Goal: Task Accomplishment & Management: Manage account settings

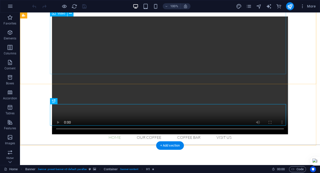
scroll to position [75, 0]
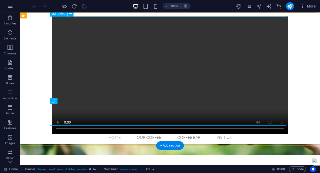
click at [56, 135] on figure at bounding box center [170, 76] width 236 height 118
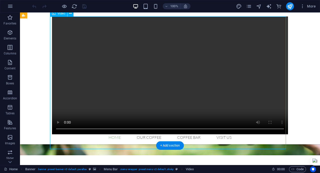
click at [56, 135] on figure at bounding box center [170, 76] width 236 height 118
click at [173, 58] on figure at bounding box center [170, 76] width 236 height 118
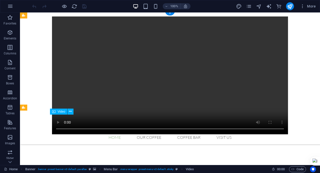
scroll to position [0, 0]
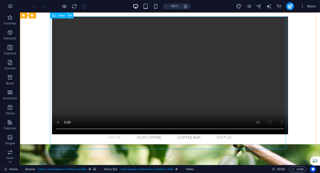
click at [71, 17] on icon at bounding box center [70, 15] width 3 height 5
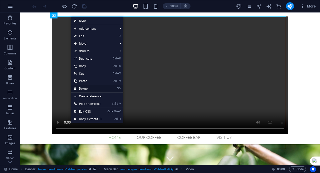
click at [83, 90] on link "⌦ Delete" at bounding box center [88, 89] width 34 height 8
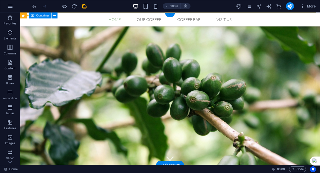
select select "footer"
select select "polygon-1"
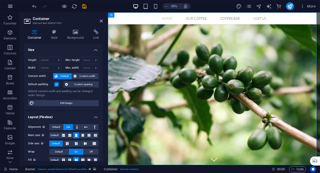
click at [13, 4] on icon "button" at bounding box center [10, 6] width 6 height 6
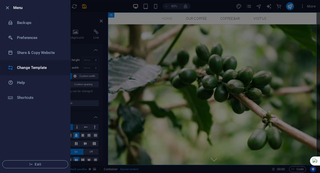
click at [26, 64] on li "Change Template" at bounding box center [35, 67] width 70 height 15
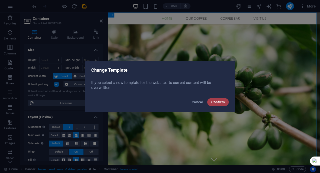
click at [218, 102] on span "Confirm" at bounding box center [218, 102] width 14 height 4
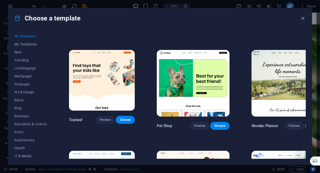
scroll to position [75, 0]
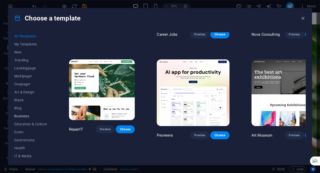
click at [28, 115] on span "Business" at bounding box center [30, 116] width 33 height 4
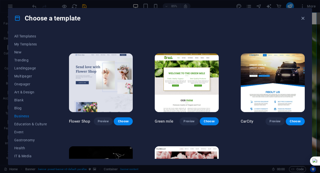
scroll to position [0, 0]
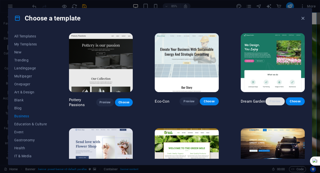
click at [272, 103] on span "Preview" at bounding box center [275, 102] width 11 height 4
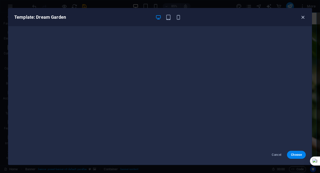
click at [304, 18] on icon "button" at bounding box center [303, 18] width 6 height 6
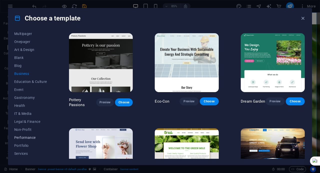
scroll to position [50, 0]
click at [29, 146] on span "Services" at bounding box center [30, 146] width 33 height 4
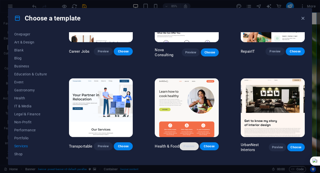
click at [189, 145] on span "Preview" at bounding box center [189, 147] width 11 height 4
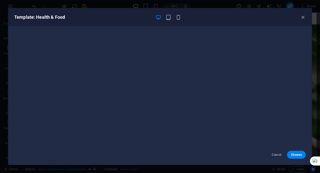
click at [298, 17] on div "Template: Health & Food" at bounding box center [157, 17] width 286 height 6
click at [303, 17] on icon "button" at bounding box center [303, 18] width 6 height 6
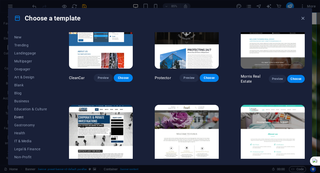
scroll to position [0, 0]
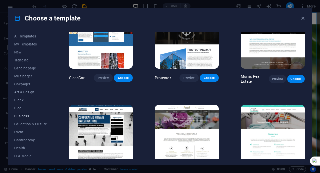
click at [30, 116] on span "Business" at bounding box center [30, 116] width 33 height 4
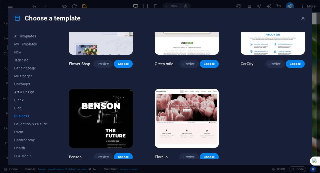
scroll to position [8, 0]
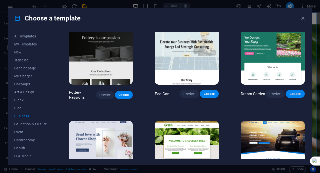
click at [294, 91] on button "Choose" at bounding box center [295, 94] width 19 height 8
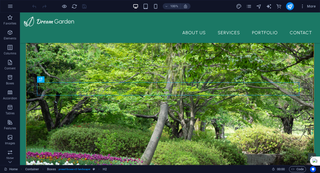
scroll to position [133, 0]
click at [46, 20] on div at bounding box center [170, 22] width 292 height 10
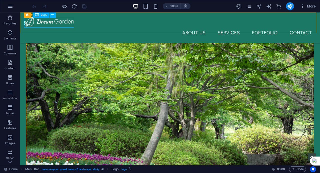
click at [44, 14] on span "Logo" at bounding box center [44, 14] width 7 height 3
click at [52, 16] on icon at bounding box center [52, 14] width 3 height 5
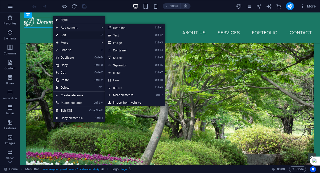
click at [64, 34] on link "⏎ Edit" at bounding box center [70, 36] width 34 height 8
select select "px"
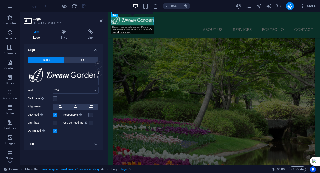
scroll to position [127, 0]
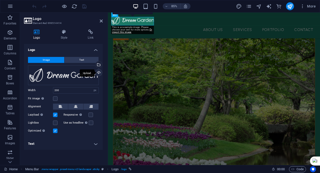
click at [100, 74] on div "Upload" at bounding box center [99, 74] width 8 height 8
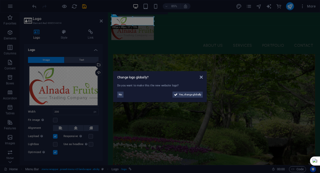
scroll to position [143, 0]
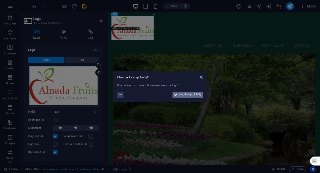
click at [180, 98] on span "Yes, change globally" at bounding box center [190, 95] width 22 height 6
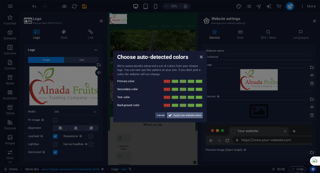
click at [175, 116] on span "Apply new website colors" at bounding box center [187, 116] width 28 height 6
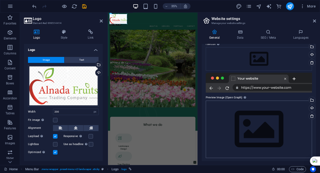
scroll to position [53, 0]
click at [312, 107] on div "Upload" at bounding box center [312, 108] width 8 height 8
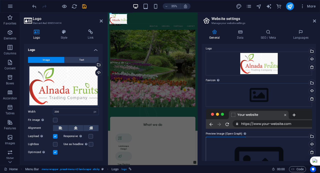
scroll to position [3, 0]
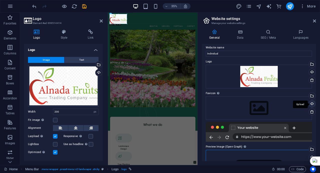
click at [312, 105] on div "Upload" at bounding box center [312, 105] width 8 height 8
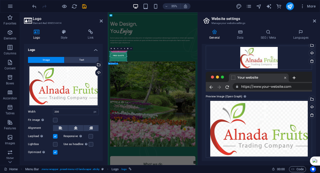
scroll to position [0, 0]
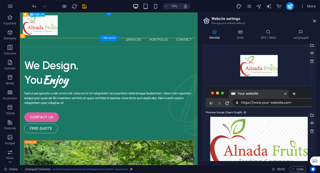
click at [53, 30] on div at bounding box center [147, 31] width 246 height 29
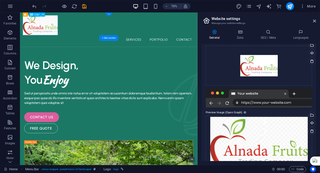
click at [57, 40] on div at bounding box center [147, 31] width 246 height 29
click at [57, 41] on div at bounding box center [147, 31] width 246 height 29
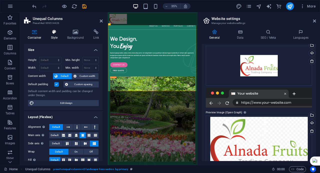
click at [58, 34] on icon at bounding box center [54, 32] width 14 height 5
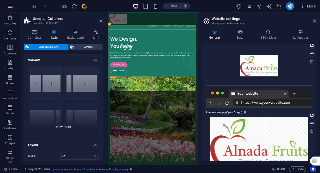
click at [70, 126] on div "[PHONE_NUMBER] [PHONE_NUMBER] 70-30 Default" at bounding box center [63, 100] width 79 height 75
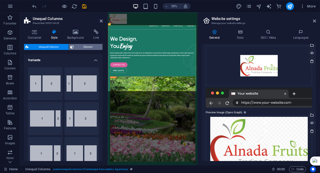
click at [83, 46] on span "Element" at bounding box center [88, 47] width 26 height 6
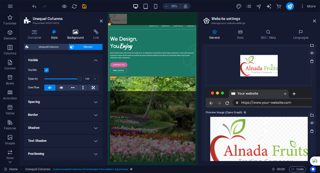
click at [79, 39] on h4 "Background" at bounding box center [77, 35] width 26 height 11
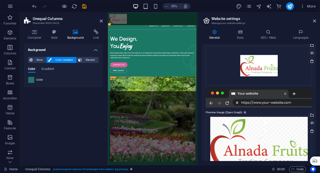
click at [55, 78] on div "Color" at bounding box center [63, 80] width 70 height 6
click at [33, 79] on span at bounding box center [32, 80] width 6 height 6
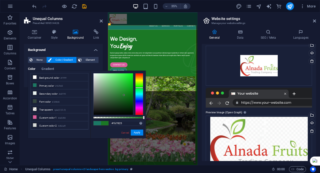
type input "#1b7828"
click at [140, 88] on div at bounding box center [139, 94] width 8 height 42
click at [135, 133] on button "Apply" at bounding box center [137, 133] width 13 height 6
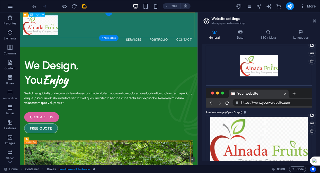
click at [48, 32] on div at bounding box center [147, 31] width 246 height 29
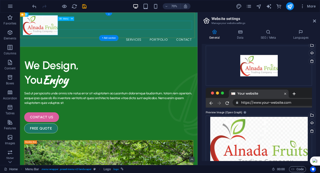
click at [151, 45] on nav "About Us Services Portfolio Contact" at bounding box center [147, 51] width 246 height 13
click at [135, 45] on nav "About Us Services Portfolio Contact" at bounding box center [147, 51] width 246 height 13
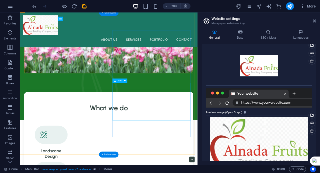
scroll to position [250, 0]
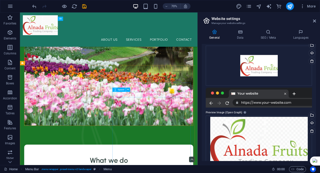
click at [124, 89] on div "Spacer" at bounding box center [119, 90] width 13 height 4
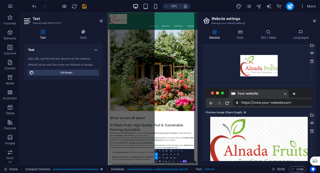
scroll to position [676, 0]
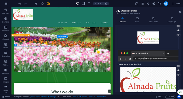
scroll to position [300, 0]
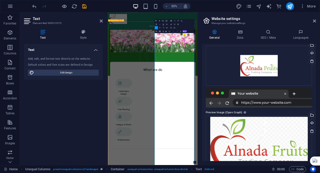
drag, startPoint x: 300, startPoint y: 113, endPoint x: 236, endPoint y: 71, distance: 76.4
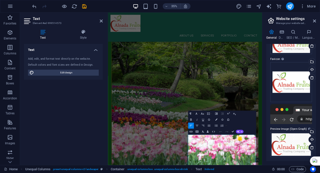
scroll to position [37, 0]
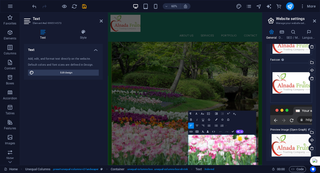
drag, startPoint x: 247, startPoint y: 14, endPoint x: 266, endPoint y: 54, distance: 44.2
click at [295, 27] on aside "Website settings Manage your website settings General Data SEO / Meta Languages…" at bounding box center [291, 89] width 58 height 153
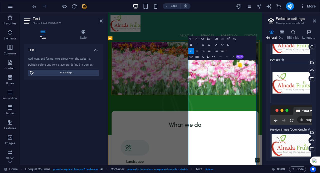
scroll to position [280, 0]
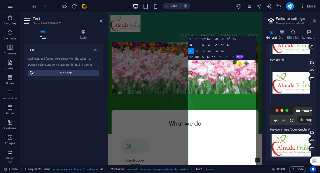
click at [204, 40] on button "Font Size" at bounding box center [203, 39] width 6 height 6
click at [200, 64] on link "12" at bounding box center [200, 63] width 11 height 5
click at [205, 40] on button "Font Size" at bounding box center [203, 39] width 6 height 6
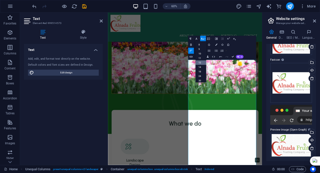
scroll to position [36, 0]
click at [200, 69] on link "48" at bounding box center [200, 68] width 11 height 5
click at [205, 38] on button "Font Size" at bounding box center [203, 39] width 6 height 6
click at [201, 56] on link "30" at bounding box center [200, 57] width 11 height 5
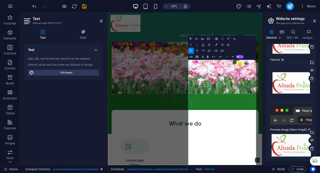
click at [190, 45] on icon "button" at bounding box center [191, 45] width 2 height 2
click at [206, 40] on button "Line Height" at bounding box center [209, 39] width 6 height 6
click at [204, 40] on button "Font Size" at bounding box center [203, 39] width 6 height 6
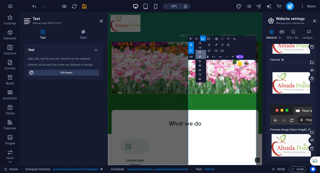
click at [203, 52] on link "24" at bounding box center [200, 52] width 11 height 5
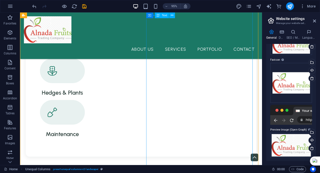
scroll to position [555, 0]
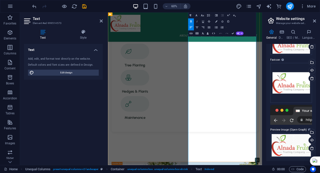
scroll to position [490, 0]
drag, startPoint x: 242, startPoint y: 167, endPoint x: 337, endPoint y: 128, distance: 103.1
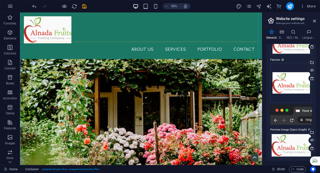
scroll to position [63, 0]
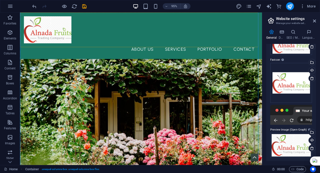
click at [114, 39] on div "About Us Services Portfolio Contact Menu" at bounding box center [147, 37] width 255 height 49
click at [105, 45] on nav "About Us Services Portfolio Contact" at bounding box center [147, 51] width 247 height 13
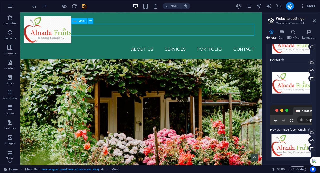
drag, startPoint x: 105, startPoint y: 29, endPoint x: 161, endPoint y: 31, distance: 56.1
click at [105, 45] on nav "About Us Services Portfolio Contact" at bounding box center [147, 51] width 247 height 13
select select "1"
select select
select select "2"
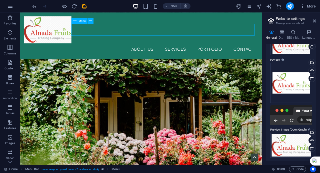
select select
select select "3"
select select
select select "4"
select select
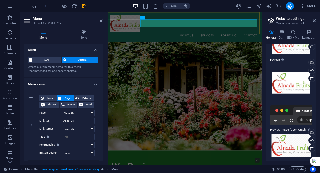
click at [204, 19] on div "About Us Services Portfolio Contact Menu" at bounding box center [236, 37] width 257 height 49
click at [203, 19] on div "About Us Services Portfolio Contact Menu" at bounding box center [236, 37] width 257 height 49
select select "header"
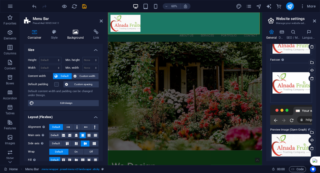
click at [72, 33] on icon at bounding box center [76, 32] width 24 height 5
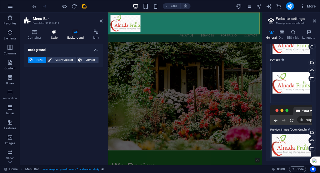
click at [55, 36] on h4 "Style" at bounding box center [55, 35] width 16 height 11
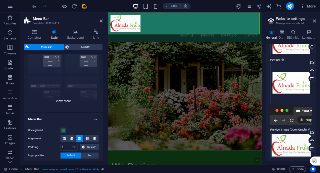
scroll to position [50, 0]
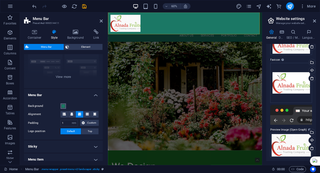
click at [64, 108] on span at bounding box center [63, 106] width 4 height 4
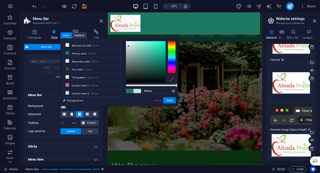
type input "#ffffff"
drag, startPoint x: 152, startPoint y: 49, endPoint x: 118, endPoint y: 35, distance: 37.2
click at [118, 35] on body "Individual Home Favorites Elements Columns Content Boxes Accordion Tables Featu…" at bounding box center [160, 86] width 320 height 173
click at [169, 102] on button "Apply" at bounding box center [169, 101] width 13 height 6
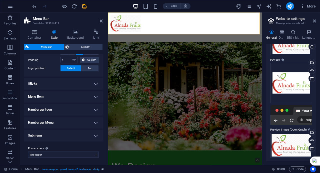
scroll to position [113, 0]
click at [58, 96] on h4 "Menu Item" at bounding box center [63, 97] width 79 height 12
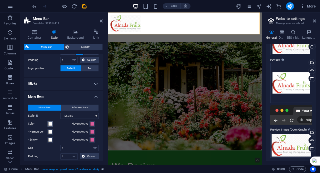
click at [50, 124] on span at bounding box center [50, 124] width 4 height 4
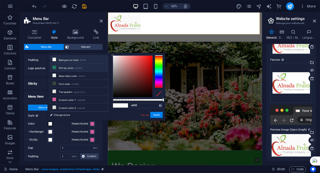
click at [65, 67] on li "Primary color #1b7865" at bounding box center [79, 68] width 58 height 8
type input "#1b7865"
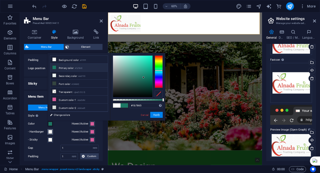
click at [49, 131] on span at bounding box center [50, 132] width 4 height 4
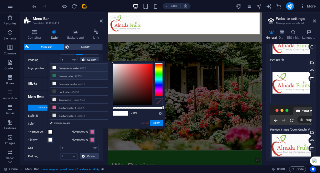
click at [78, 78] on li "Primary color #1b7865" at bounding box center [79, 76] width 58 height 8
type input "#1b7865"
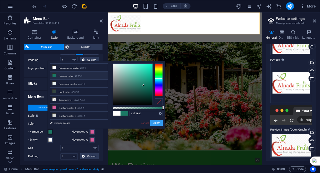
click at [158, 125] on button "Apply" at bounding box center [156, 123] width 13 height 6
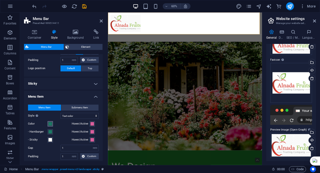
click at [48, 123] on button "Color" at bounding box center [51, 124] width 6 height 6
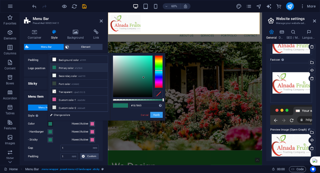
click at [158, 115] on button "Apply" at bounding box center [156, 115] width 13 height 6
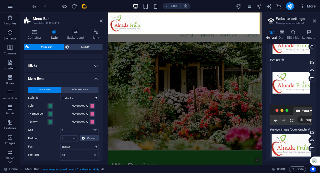
scroll to position [138, 0]
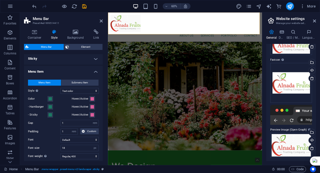
click at [68, 94] on div "Menu Item Submenu Item Style Switch to preview mode and move the mouse over men…" at bounding box center [63, 133] width 81 height 116
click at [67, 92] on select "Plain Text color Box: Fade Box: Flip vertical Box: Flip horizontal Box: Slide d…" at bounding box center [80, 91] width 38 height 6
click at [68, 91] on select "Plain Text color Box: Fade Box: Flip vertical Box: Flip horizontal Box: Slide d…" at bounding box center [80, 91] width 38 height 6
click at [76, 81] on span "Submenu Item" at bounding box center [80, 83] width 17 height 6
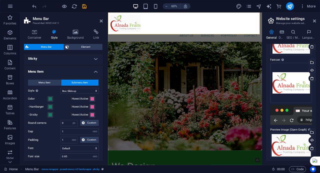
select select
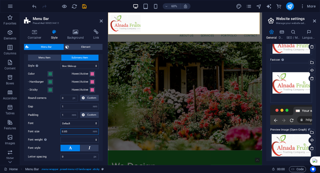
click at [71, 132] on input "0.85" at bounding box center [80, 132] width 38 height 6
type input "1.4375"
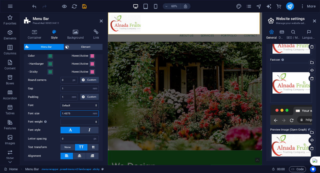
scroll to position [138, 0]
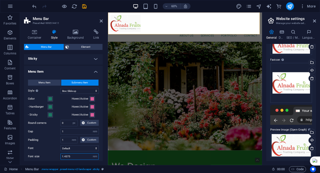
select select
type input "1.4375"
click at [62, 106] on div "- Hamburger" at bounding box center [49, 107] width 42 height 6
click at [243, 45] on nav "About Us Services Portfolio Contact" at bounding box center [236, 51] width 249 height 13
click at [241, 45] on nav "About Us Services Portfolio Contact" at bounding box center [236, 51] width 249 height 13
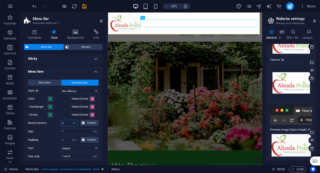
click at [66, 125] on input "0" at bounding box center [69, 123] width 17 height 6
type input "0"
click at [143, 145] on figure at bounding box center [236, 114] width 257 height 257
select select
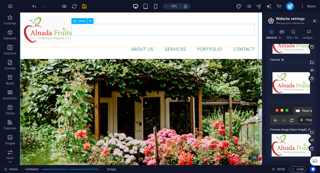
click at [139, 45] on nav "About Us Services Portfolio Contact" at bounding box center [147, 51] width 247 height 13
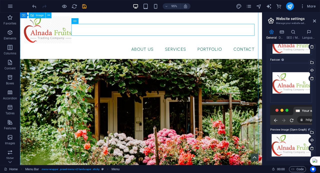
click at [108, 54] on figure at bounding box center [147, 113] width 255 height 255
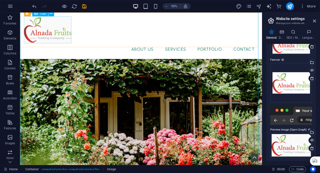
click at [54, 32] on div at bounding box center [147, 31] width 247 height 29
click at [58, 25] on div at bounding box center [147, 31] width 247 height 29
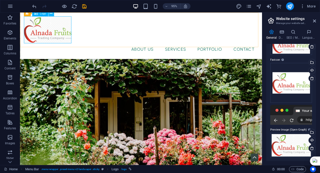
click at [51, 13] on icon at bounding box center [51, 13] width 3 height 5
click at [48, 22] on div at bounding box center [147, 31] width 247 height 29
select select "px"
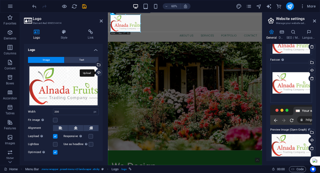
click at [95, 72] on div "Upload" at bounding box center [99, 74] width 8 height 8
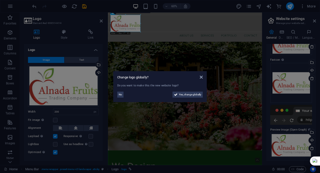
click at [200, 98] on div "Do you want to make this the new website logo? No Yes, change globally" at bounding box center [160, 91] width 86 height 15
click at [199, 93] on span "Yes, change globally" at bounding box center [190, 95] width 22 height 6
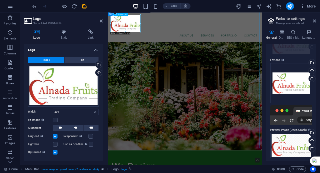
scroll to position [37, 0]
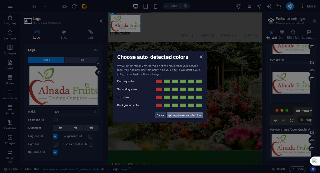
click at [183, 117] on span "Apply new website colors" at bounding box center [187, 116] width 28 height 6
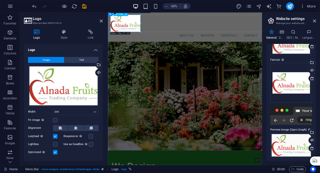
click at [155, 98] on figure at bounding box center [236, 114] width 257 height 257
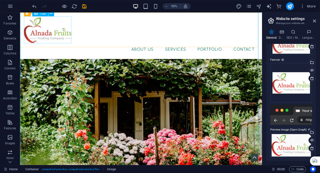
click at [51, 37] on div at bounding box center [147, 31] width 247 height 29
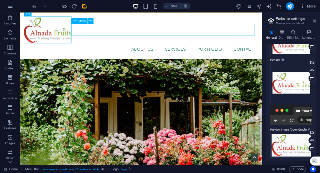
click at [150, 45] on nav "About Us Services Portfolio Contact" at bounding box center [147, 51] width 247 height 13
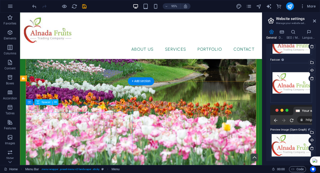
scroll to position [514, 0]
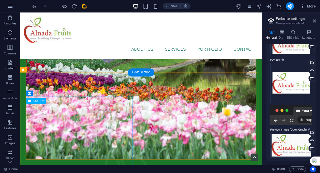
click at [133, 71] on div "+ Add section" at bounding box center [141, 73] width 26 height 8
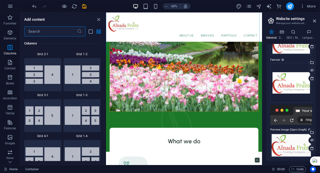
scroll to position [651, 0]
click at [49, 32] on input "text" at bounding box center [50, 32] width 53 height 10
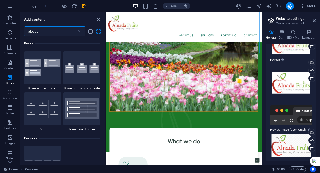
scroll to position [225, 0]
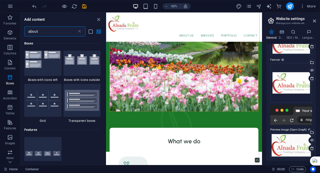
type input "about"
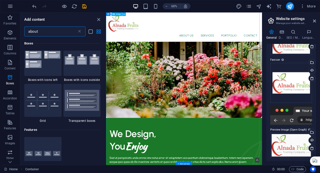
scroll to position [163, 0]
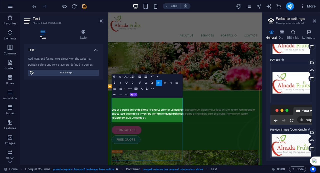
scroll to position [180, 0]
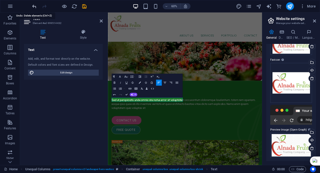
click at [36, 4] on icon "undo" at bounding box center [35, 7] width 6 height 6
click at [33, 4] on icon "undo" at bounding box center [35, 7] width 6 height 6
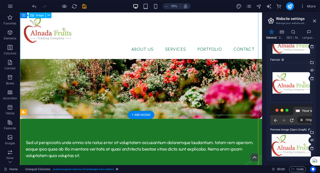
scroll to position [280, 0]
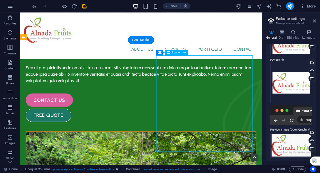
scroll to position [230, 0]
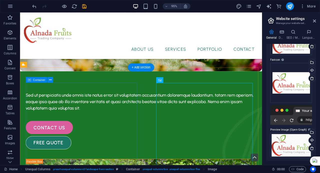
click at [82, 99] on div "Sed ut perspiciatis unde omnis iste natus error sit voluptatem accusantium dolo…" at bounding box center [147, 124] width 243 height 66
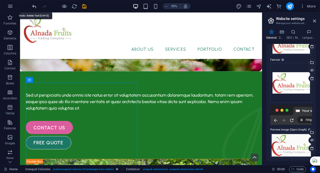
click at [33, 7] on icon "undo" at bounding box center [35, 7] width 6 height 6
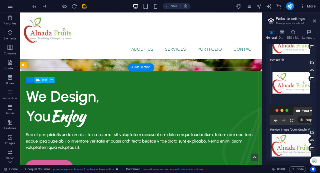
click at [53, 100] on div "We Design, You Enjoy" at bounding box center [147, 112] width 243 height 42
click at [53, 119] on div "We Design, You Enjoy" at bounding box center [147, 112] width 243 height 42
click at [63, 119] on div "We Design, You Enjoy" at bounding box center [147, 112] width 243 height 42
click at [63, 118] on div "We Design, You Enjoy" at bounding box center [147, 112] width 243 height 42
click at [62, 118] on div "We Design, You Enjoy" at bounding box center [147, 112] width 243 height 42
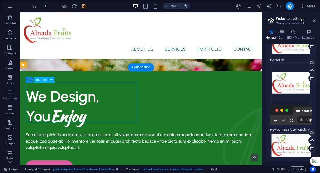
click at [62, 118] on div "We Design, You Enjoy" at bounding box center [147, 112] width 243 height 42
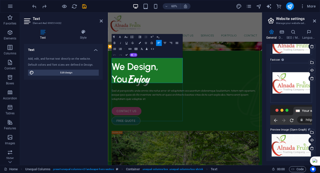
click at [142, 114] on span "You Enjoy" at bounding box center [145, 123] width 63 height 19
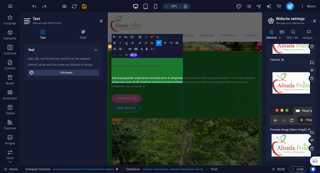
scroll to position [242, 0]
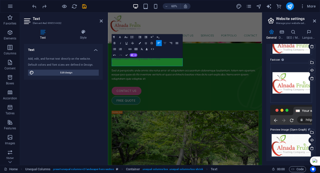
click at [163, 44] on icon "button" at bounding box center [165, 44] width 4 height 4
click at [158, 42] on icon "button" at bounding box center [159, 44] width 4 height 4
click at [106, 42] on div "Text Style Text Add, edit, and format text directly on the website. Default col…" at bounding box center [63, 96] width 87 height 140
click at [81, 75] on span "Edit design" at bounding box center [67, 73] width 62 height 6
select select "px"
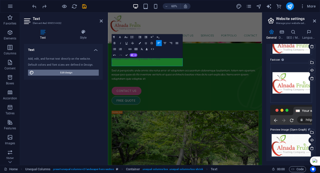
select select "500"
select select "px"
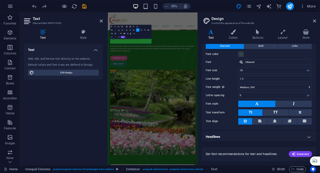
scroll to position [16, 0]
click at [314, 134] on h4 "Headlines" at bounding box center [259, 137] width 114 height 12
click at [311, 134] on h4 "Headlines" at bounding box center [259, 135] width 114 height 9
click at [306, 137] on h4 "Headlines" at bounding box center [259, 137] width 114 height 12
click at [291, 155] on button "Generate" at bounding box center [300, 154] width 23 height 6
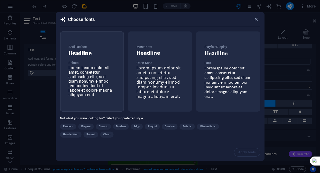
click at [97, 84] on span "Lorem ipsum dolor sit amet, consetetur sadipscing elitr, sed diam nonumy eirmod…" at bounding box center [91, 82] width 44 height 32
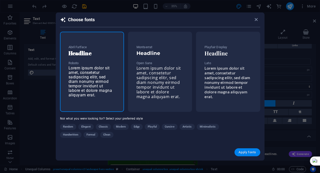
drag, startPoint x: 245, startPoint y: 152, endPoint x: 243, endPoint y: 152, distance: 2.6
click at [245, 152] on span "Apply fonts" at bounding box center [248, 153] width 18 height 4
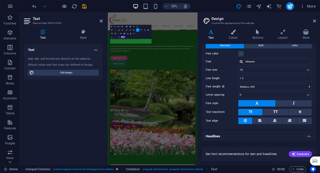
type input "Roboto"
type input "16"
select select "400"
type input "Abril Fatface"
type input "28"
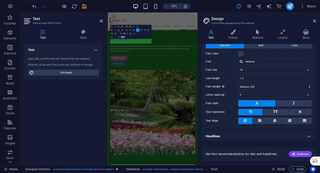
type input "1.2"
select select "400"
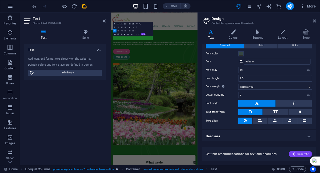
drag, startPoint x: 107, startPoint y: 44, endPoint x: 70, endPoint y: 40, distance: 37.2
click at [70, 40] on aside "Text Element #ed-999514432 Text Style Text Add, edit, and format text directly …" at bounding box center [65, 89] width 91 height 153
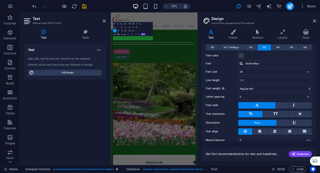
scroll to position [121, 0]
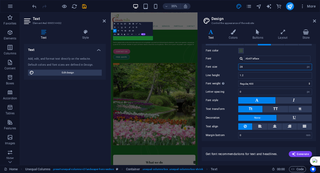
click at [284, 66] on input "28" at bounding box center [275, 67] width 73 height 6
type input "52"
click at [279, 49] on div "Font color" at bounding box center [259, 51] width 106 height 6
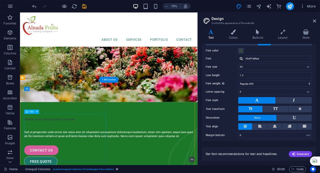
scroll to position [192, 0]
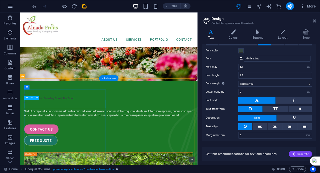
click at [60, 138] on div "Al Nada Fruits: Growing Good, For Good." at bounding box center [147, 136] width 242 height 18
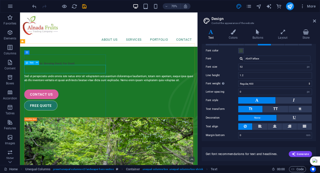
click at [30, 63] on span "Text" at bounding box center [32, 63] width 4 height 2
click at [53, 90] on div "Al Nada Fruits: Growing Good, For Good." at bounding box center [147, 86] width 242 height 18
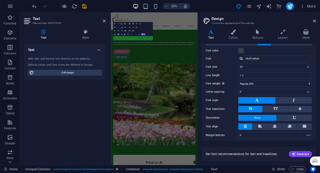
click at [118, 24] on icon "button" at bounding box center [118, 24] width 2 height 2
click at [122, 44] on link "Kaushan Script" at bounding box center [121, 43] width 14 height 3
click at [122, 24] on icon "button" at bounding box center [121, 24] width 2 height 2
click at [119, 49] on link "30" at bounding box center [119, 48] width 6 height 3
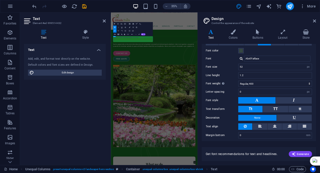
scroll to position [240, 0]
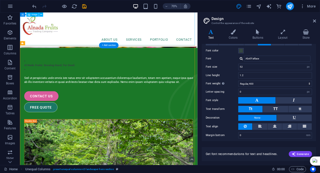
click at [55, 95] on div "Al Nada Fruits: Growing Good, For Good." at bounding box center [147, 88] width 242 height 18
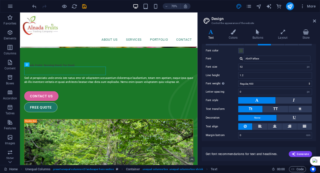
click at [317, 22] on aside "Design Control the appearance of the website Variants Text Colors Buttons Layou…" at bounding box center [259, 89] width 123 height 153
click at [314, 22] on icon at bounding box center [314, 21] width 3 height 4
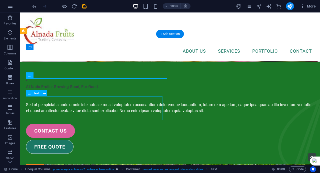
scroll to position [315, 0]
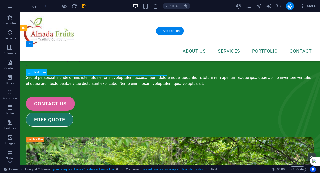
click at [67, 69] on div "Al Nada Fruits: Growing Good, For Good." at bounding box center [170, 60] width 288 height 18
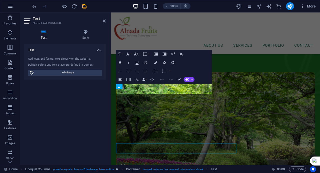
scroll to position [224, 0]
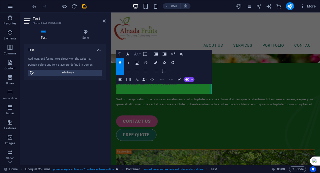
click at [139, 52] on button "Font Size" at bounding box center [137, 54] width 8 height 9
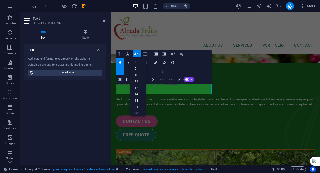
scroll to position [40, 0]
click at [138, 111] on link "96" at bounding box center [138, 111] width 15 height 7
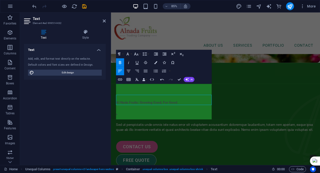
scroll to position [211, 0]
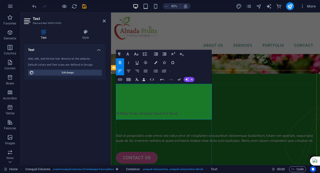
click at [194, 115] on p "​ Al Nada Fruits: Growing Good, For Good." at bounding box center [234, 125] width 234 height 36
click at [138, 54] on icon "button" at bounding box center [136, 54] width 4 height 3
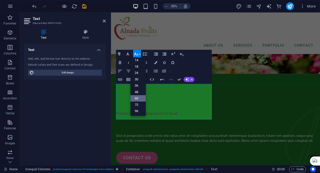
click at [139, 98] on link "60" at bounding box center [138, 99] width 15 height 7
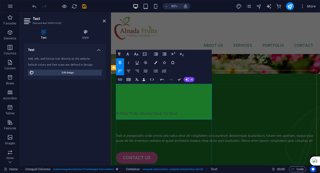
click at [142, 129] on strong "​ Al Nada Fruits: Growing Good, For Good. ​" at bounding box center [153, 131] width 73 height 5
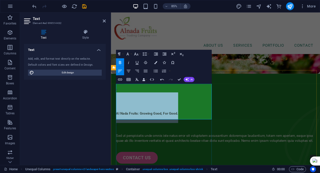
click at [142, 129] on strong "​ Al Nada Fruits: Growing Good, For Good. ​" at bounding box center [153, 131] width 73 height 5
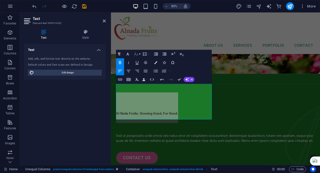
click at [140, 54] on button "Font Size" at bounding box center [137, 54] width 8 height 9
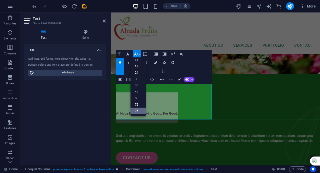
scroll to position [40, 0]
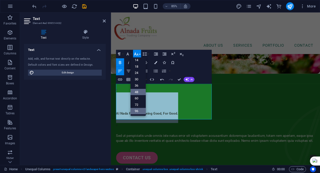
click at [138, 90] on link "48" at bounding box center [138, 92] width 15 height 7
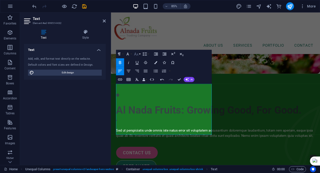
click at [139, 55] on icon "button" at bounding box center [136, 54] width 5 height 5
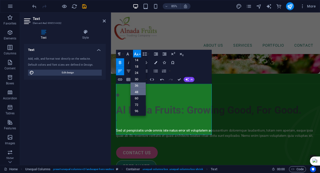
click at [139, 85] on link "36" at bounding box center [138, 86] width 15 height 7
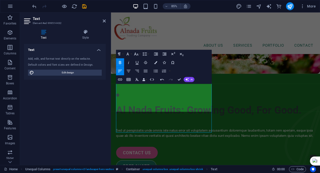
scroll to position [213, 0]
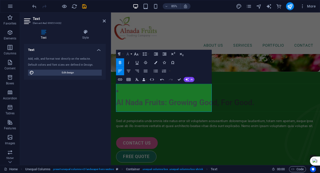
click at [131, 56] on button "Font Family" at bounding box center [129, 54] width 8 height 9
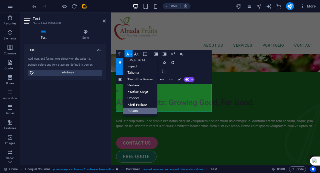
scroll to position [10, 0]
click at [144, 90] on link "Kaushan Script" at bounding box center [140, 92] width 34 height 7
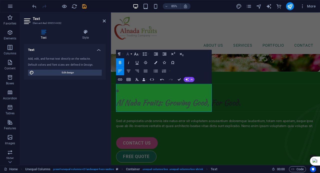
click at [130, 56] on icon "button" at bounding box center [127, 54] width 5 height 5
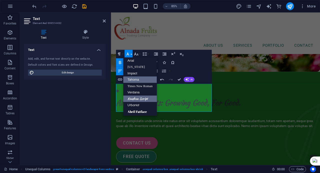
scroll to position [0, 0]
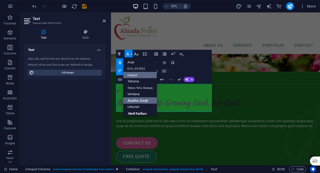
click at [144, 76] on link "Impact" at bounding box center [140, 75] width 34 height 7
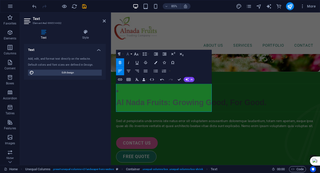
click at [132, 55] on button "Font Family" at bounding box center [129, 54] width 8 height 9
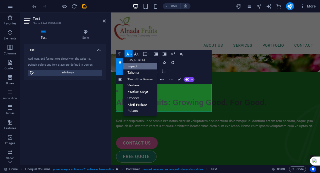
scroll to position [10, 0]
click at [151, 106] on link "Abril Fatface" at bounding box center [140, 105] width 34 height 7
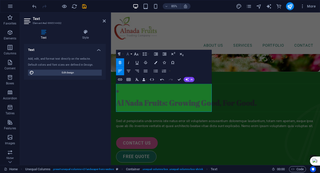
click at [130, 54] on icon "button" at bounding box center [127, 54] width 5 height 5
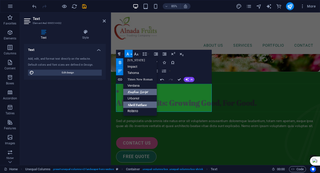
click at [142, 93] on link "Kaushan Script" at bounding box center [140, 92] width 34 height 7
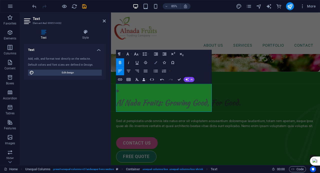
click at [157, 64] on button "Colors" at bounding box center [156, 62] width 8 height 9
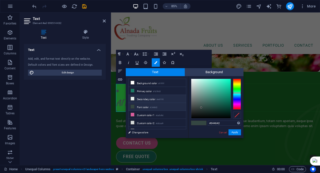
click at [143, 100] on li "Secondary color #e8f1f0" at bounding box center [158, 99] width 58 height 8
type input "#e8f1f0"
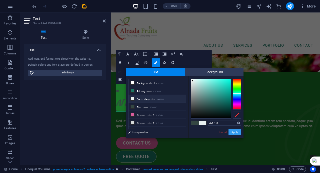
click at [231, 132] on button "Apply" at bounding box center [235, 133] width 13 height 6
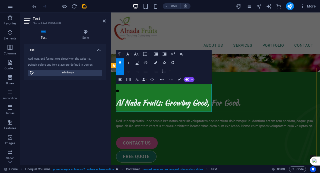
click at [224, 139] on div "Sed ut perspiciatis unde omnis iste natus error sit voluptatem accusantium dolo…" at bounding box center [234, 143] width 234 height 12
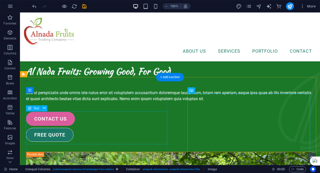
scroll to position [317, 0]
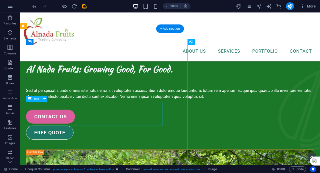
click at [58, 100] on div "Sed ut perspiciatis unde omnis iste natus error sit voluptatem accusantium dolo…" at bounding box center [170, 94] width 288 height 12
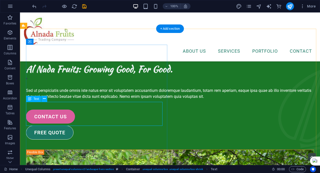
click at [55, 100] on div "Sed ut perspiciatis unde omnis iste natus error sit voluptatem accusantium dolo…" at bounding box center [170, 94] width 288 height 12
click at [55, 110] on div "Drag here to replace the existing content. Press “Ctrl” if you want to create a…" at bounding box center [170, 89] width 300 height 153
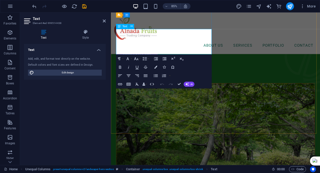
click at [141, 45] on span "Sed ut perspiciatis unde omnis iste natus error sit voluptatem accusantium dolo…" at bounding box center [233, 39] width 232 height 11
click at [150, 45] on span "Sed ut perspiciatis unde omnis iste natus error sit voluptatem accusantium dolo…" at bounding box center [233, 39] width 232 height 11
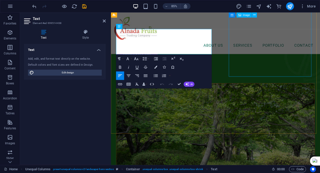
scroll to position [242, 0]
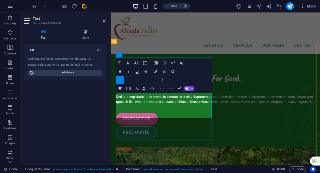
click at [142, 120] on span "Sed ut perspiciatis unde omnis iste natus error sit voluptatem accusantium dolo…" at bounding box center [233, 114] width 232 height 11
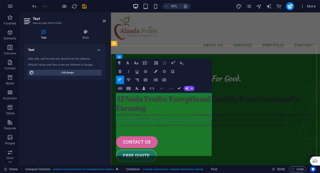
scroll to position [239, 0]
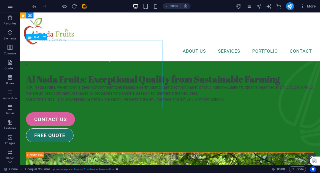
scroll to position [314, 0]
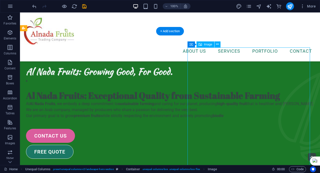
select select "%"
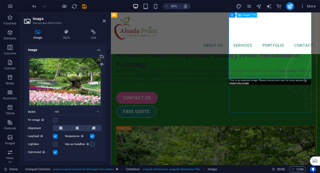
scroll to position [289, 0]
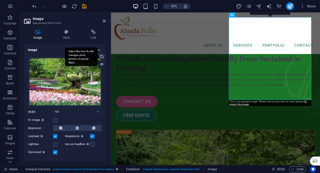
click at [102, 57] on div "Select files from the file manager, stock photos, or upload file(s)" at bounding box center [102, 57] width 8 height 8
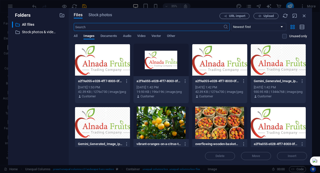
scroll to position [291, 0]
click at [93, 16] on span "Stock photos" at bounding box center [101, 15] width 24 height 6
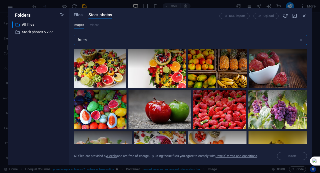
type input "fruits"
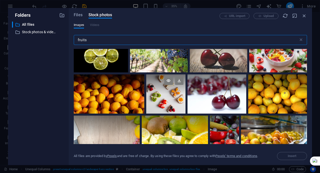
scroll to position [926, 0]
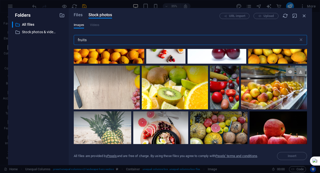
click at [259, 78] on div at bounding box center [274, 77] width 66 height 22
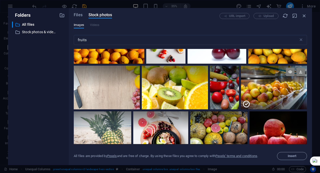
click at [244, 100] on icon at bounding box center [247, 104] width 8 height 8
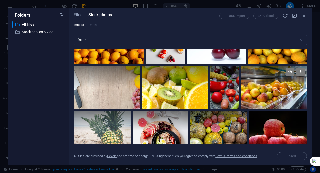
click at [272, 94] on div at bounding box center [274, 88] width 66 height 44
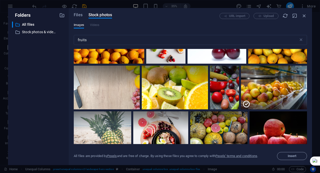
click at [298, 151] on div "All files are provided by Pexels and are free of charge. By using these files y…" at bounding box center [191, 152] width 234 height 16
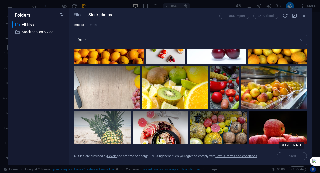
click at [298, 155] on span "Insert" at bounding box center [292, 156] width 30 height 8
click at [267, 75] on div at bounding box center [274, 77] width 66 height 22
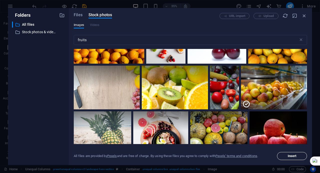
click at [297, 158] on span "Insert" at bounding box center [292, 156] width 9 height 3
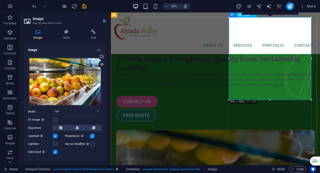
scroll to position [239, 0]
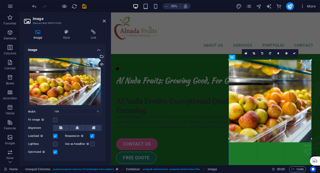
drag, startPoint x: 229, startPoint y: 142, endPoint x: 220, endPoint y: 150, distance: 11.5
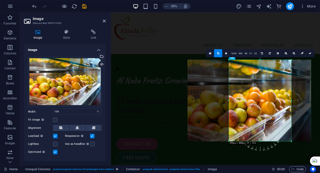
drag, startPoint x: 229, startPoint y: 142, endPoint x: 252, endPoint y: 139, distance: 23.7
click at [252, 139] on div "180 170 160 150 140 130 120 110 100 90 80 70 60 50 40 30 20 10 0 -10 -20 -30 -4…" at bounding box center [260, 101] width 63 height 82
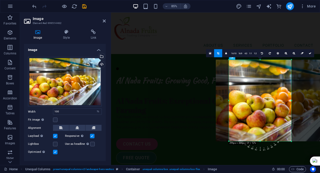
drag, startPoint x: 255, startPoint y: 133, endPoint x: 280, endPoint y: 131, distance: 25.6
click at [280, 131] on div at bounding box center [277, 101] width 123 height 82
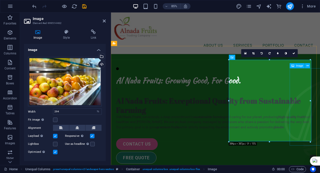
type input "294"
select select "px"
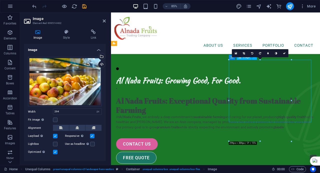
drag, startPoint x: 311, startPoint y: 110, endPoint x: 317, endPoint y: 110, distance: 6.0
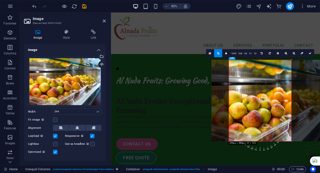
click at [277, 100] on div at bounding box center [273, 101] width 123 height 82
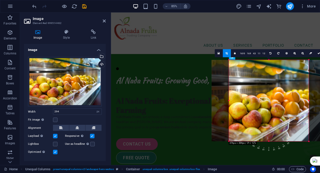
drag, startPoint x: 297, startPoint y: 101, endPoint x: 312, endPoint y: 101, distance: 15.5
click at [309, 101] on div "180 170 160 150 140 130 120 110 100 90 80 70 60 50 40 30 20 10 0 -10 -20 -30 -4…" at bounding box center [269, 101] width 80 height 82
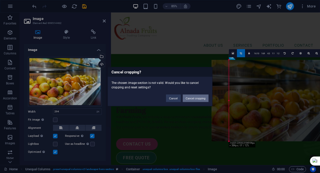
click at [190, 101] on button "Cancel cropping" at bounding box center [196, 99] width 26 height 8
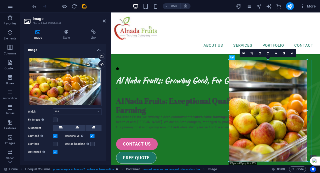
drag, startPoint x: 214, startPoint y: 105, endPoint x: 310, endPoint y: 103, distance: 96.1
type input "368"
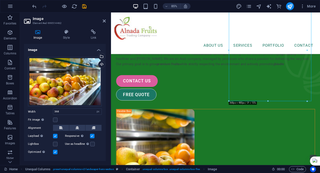
scroll to position [289, 0]
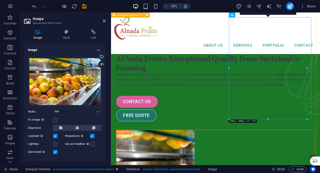
click at [286, 171] on div "Al Nada Fruits: Growing Good, For Good. Al Nada Fruits: Exceptional Quality fro…" at bounding box center [234, 172] width 246 height 332
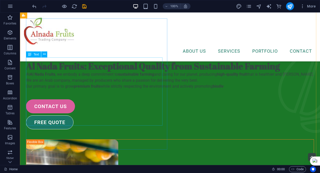
scroll to position [319, 0]
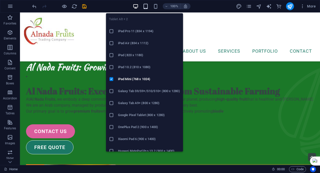
click at [146, 8] on icon "button" at bounding box center [146, 7] width 6 height 6
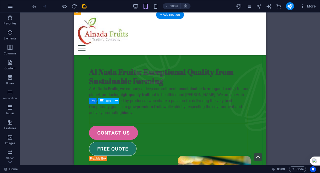
scroll to position [169, 0]
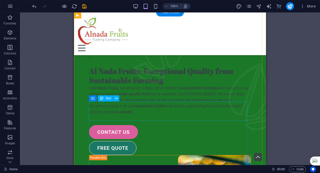
click at [138, 61] on div "Al Nada Fruits: Growing Good, For Good." at bounding box center [170, 44] width 162 height 33
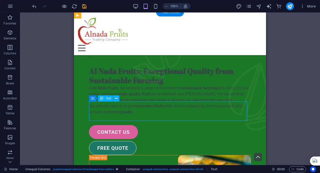
click at [137, 61] on div "Al Nada Fruits: Growing Good, For Good." at bounding box center [170, 44] width 162 height 33
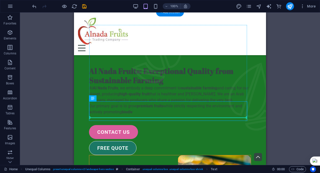
drag, startPoint x: 125, startPoint y: 102, endPoint x: 122, endPoint y: 88, distance: 14.5
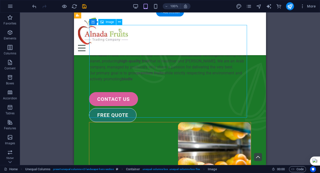
drag, startPoint x: 130, startPoint y: 117, endPoint x: 117, endPoint y: 50, distance: 68.8
click at [117, 123] on figure at bounding box center [170, 170] width 162 height 95
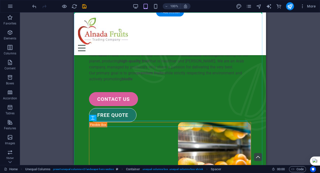
drag, startPoint x: 158, startPoint y: 126, endPoint x: 137, endPoint y: 64, distance: 65.4
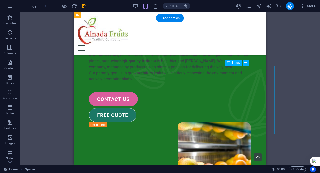
click at [256, 120] on figure at bounding box center [254, 103] width 50 height 68
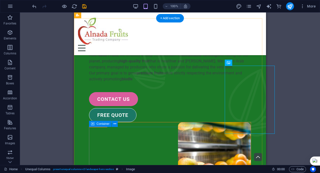
click at [212, 122] on div "Al Nada Fruits: Exceptional Quality from Sustainable Farming At Al Nada Fruits …" at bounding box center [170, 78] width 162 height 89
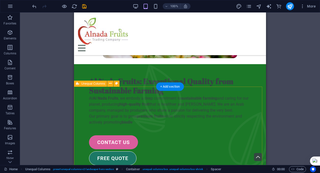
scroll to position [149, 0]
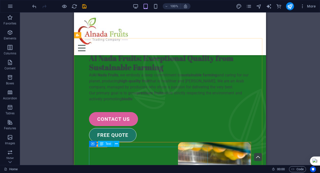
click at [122, 146] on div "Container Text" at bounding box center [106, 144] width 34 height 6
click at [127, 102] on div "Al Nada Fruits: Exceptional Quality from Sustainable Farming At Al Nada Fruits …" at bounding box center [170, 78] width 162 height 49
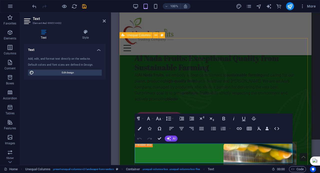
drag, startPoint x: 169, startPoint y: 146, endPoint x: 124, endPoint y: 147, distance: 45.6
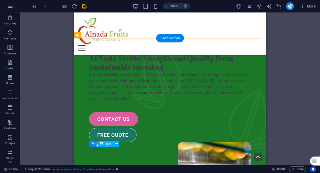
click at [167, 102] on div "Al Nada Fruits: Exceptional Quality from Sustainable Farming At Al Nada Fruits …" at bounding box center [170, 78] width 162 height 49
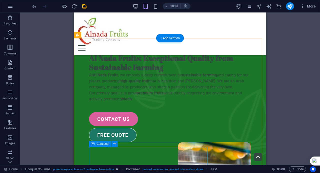
click at [224, 142] on div "Al Nada Fruits: Exceptional Quality from Sustainable Farming At Al Nada Fruits …" at bounding box center [170, 98] width 162 height 89
click at [222, 142] on div "Al Nada Fruits: Exceptional Quality from Sustainable Farming At Al Nada Fruits …" at bounding box center [170, 98] width 162 height 89
click at [223, 142] on div "Al Nada Fruits: Exceptional Quality from Sustainable Farming At Al Nada Fruits …" at bounding box center [170, 98] width 162 height 89
click at [222, 142] on div "Al Nada Fruits: Exceptional Quality from Sustainable Farming At Al Nada Fruits …" at bounding box center [170, 98] width 162 height 89
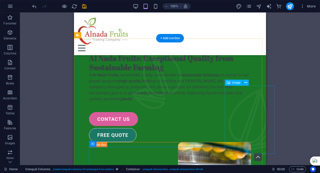
click at [235, 151] on figure at bounding box center [254, 123] width 50 height 68
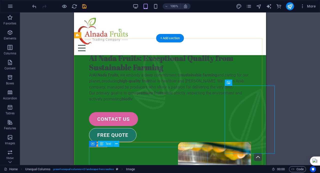
click at [154, 102] on div "Al Nada Fruits: Exceptional Quality from Sustainable Farming At Al Nada Fruits …" at bounding box center [170, 78] width 162 height 49
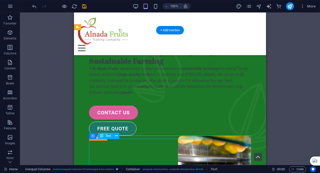
scroll to position [158, 0]
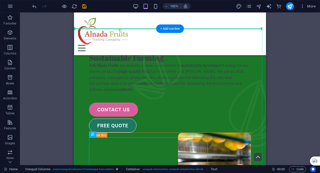
drag, startPoint x: 154, startPoint y: 163, endPoint x: 149, endPoint y: 77, distance: 85.8
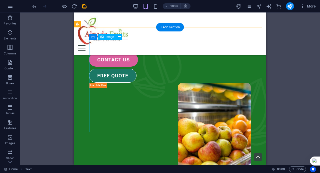
scroll to position [283, 0]
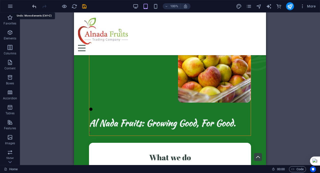
click at [36, 5] on icon "undo" at bounding box center [35, 7] width 6 height 6
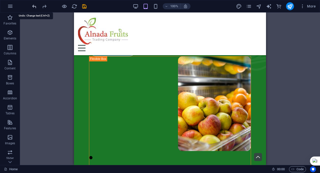
click at [36, 5] on icon "undo" at bounding box center [35, 7] width 6 height 6
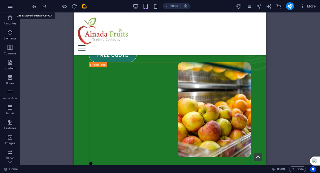
click at [35, 7] on icon "undo" at bounding box center [35, 7] width 6 height 6
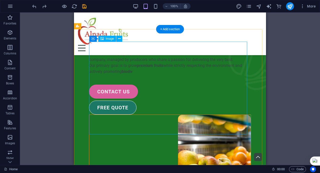
scroll to position [109, 0]
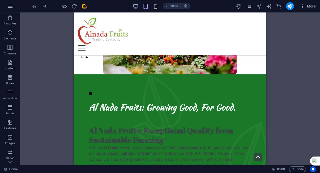
click at [306, 91] on div "H2 Container Boxes Menu Bar Menu Container Icon Spacer Image Unequal Columns Co…" at bounding box center [170, 89] width 300 height 153
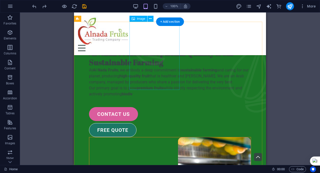
scroll to position [159, 0]
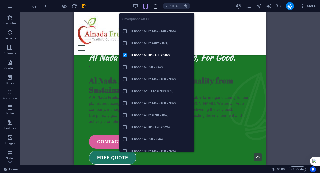
click at [156, 8] on icon "button" at bounding box center [156, 7] width 6 height 6
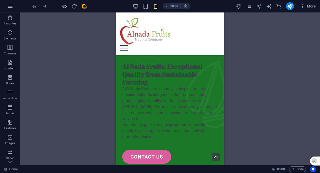
click at [274, 111] on div "H2 Container Boxes Menu Bar Menu Container Icon Spacer Image Unequal Columns Co…" at bounding box center [170, 89] width 300 height 153
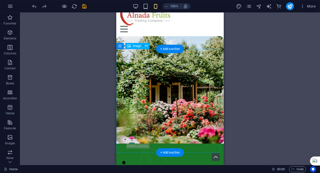
scroll to position [25, 0]
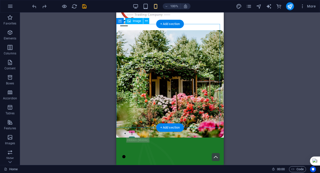
click at [164, 80] on figure at bounding box center [170, 84] width 108 height 108
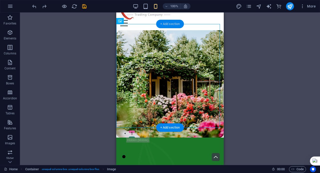
click at [173, 22] on div "+ Add section" at bounding box center [170, 24] width 28 height 9
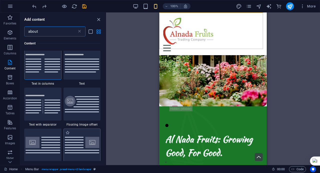
scroll to position [0, 0]
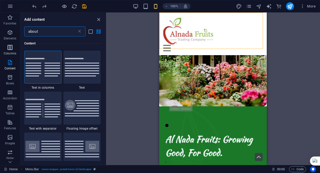
click at [10, 51] on span "Columns" at bounding box center [10, 51] width 20 height 12
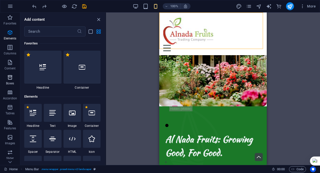
scroll to position [248, 0]
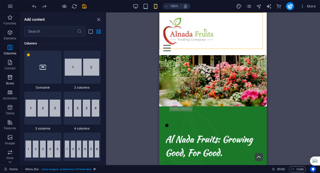
click at [8, 80] on icon "button" at bounding box center [10, 78] width 6 height 6
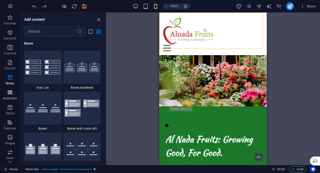
scroll to position [25, 0]
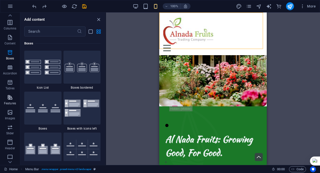
click at [11, 103] on p "Features" at bounding box center [10, 104] width 12 height 4
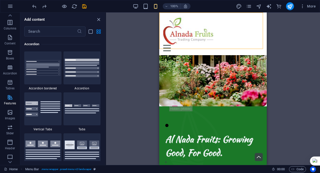
scroll to position [1951, 0]
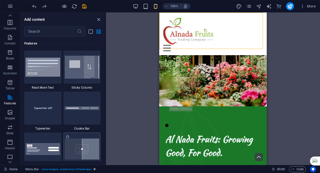
click at [79, 151] on img at bounding box center [82, 149] width 35 height 21
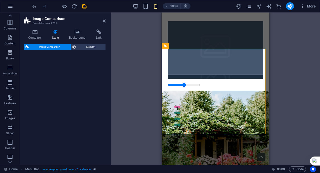
scroll to position [0, 0]
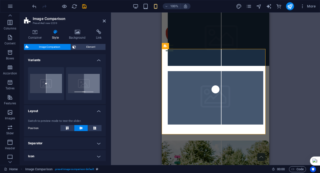
click at [204, 66] on figure at bounding box center [222, 40] width 108 height 54
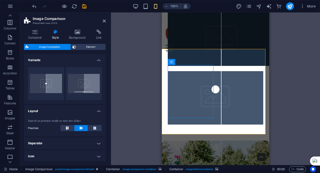
click at [244, 89] on figure at bounding box center [216, 98] width 96 height 54
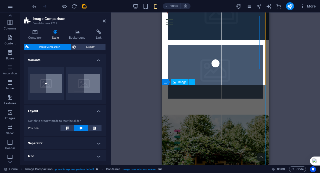
scroll to position [25, 0]
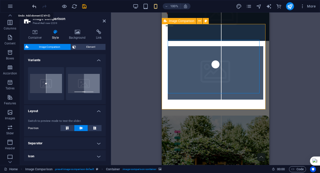
click at [32, 5] on icon "undo" at bounding box center [35, 7] width 6 height 6
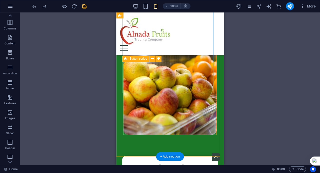
scroll to position [325, 0]
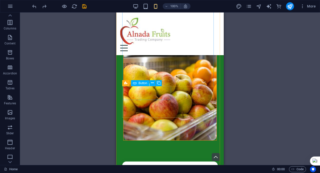
click at [140, 84] on span "Button" at bounding box center [143, 83] width 9 height 3
click at [139, 83] on span "Button" at bounding box center [143, 83] width 9 height 3
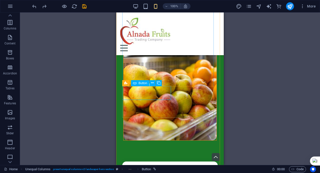
click at [149, 95] on div "Drag here to replace the existing content. Press “Ctrl” if you want to create a…" at bounding box center [170, 89] width 300 height 153
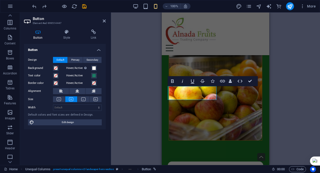
click at [152, 91] on div "Boxes Container H2 Container Container Boxes Menu Bar Menu Container Icon Space…" at bounding box center [215, 89] width 209 height 153
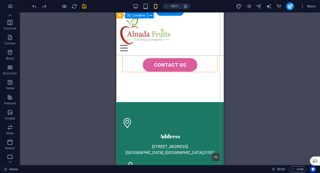
scroll to position [1627, 0]
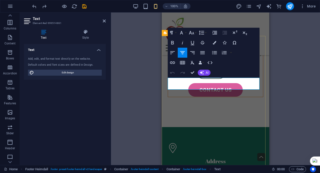
drag, startPoint x: 228, startPoint y: 87, endPoint x: 257, endPoint y: 87, distance: 28.8
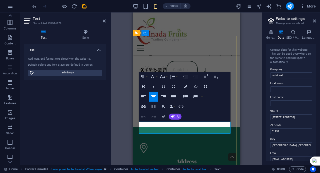
drag, startPoint x: 176, startPoint y: 131, endPoint x: 342, endPoint y: 132, distance: 165.7
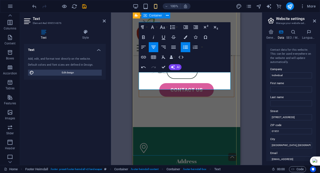
scroll to position [1677, 0]
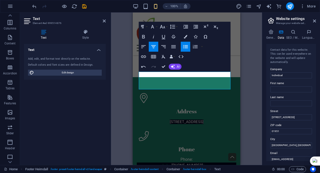
click at [244, 110] on div "Container H2 Container Container Boxes Menu Bar Menu Container Icon Spacer Uneq…" at bounding box center [186, 89] width 151 height 153
click at [256, 44] on div "Container H2 Container Container Boxes Menu Bar Menu Container Icon Spacer Uneq…" at bounding box center [186, 89] width 151 height 153
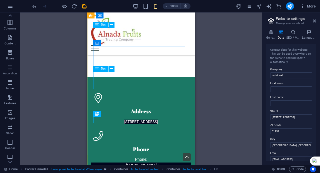
click at [156, 157] on div "Phone: [PHONE_NUMBER] Mobile:" at bounding box center [141, 166] width 96 height 18
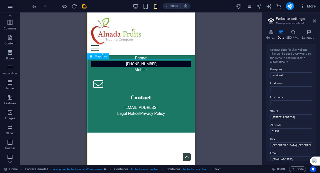
scroll to position [1780, 0]
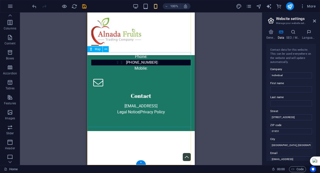
click at [103, 131] on div at bounding box center [141, 168] width 108 height 75
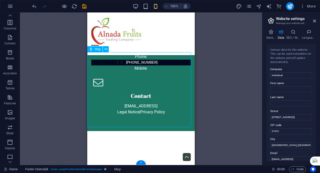
click at [149, 131] on div at bounding box center [141, 168] width 108 height 75
click at [144, 131] on div at bounding box center [141, 168] width 108 height 75
click at [98, 131] on div at bounding box center [141, 168] width 108 height 75
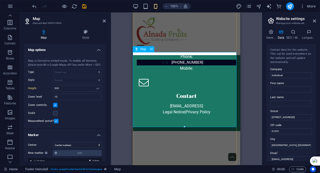
click at [210, 131] on div at bounding box center [187, 168] width 108 height 75
click at [161, 131] on div at bounding box center [187, 168] width 108 height 75
drag, startPoint x: 161, startPoint y: 91, endPoint x: 157, endPoint y: 91, distance: 3.5
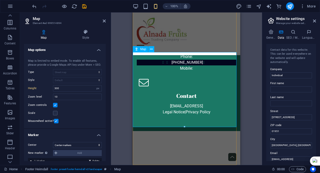
click at [160, 131] on div at bounding box center [187, 168] width 108 height 75
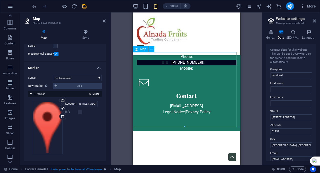
drag, startPoint x: 219, startPoint y: 90, endPoint x: 221, endPoint y: 92, distance: 3.2
click at [228, 131] on div at bounding box center [187, 168] width 108 height 75
drag, startPoint x: 184, startPoint y: 97, endPoint x: 193, endPoint y: 98, distance: 8.5
click at [196, 131] on div at bounding box center [187, 168] width 108 height 75
click at [76, 79] on select "Don't center Center markers Center and zoom markers" at bounding box center [77, 78] width 49 height 6
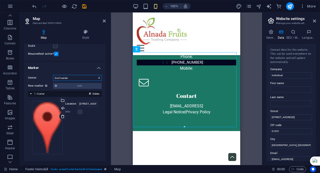
click at [53, 75] on select "Don't center Center markers Center and zoom markers" at bounding box center [77, 78] width 49 height 6
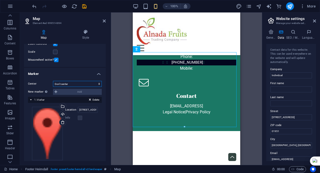
scroll to position [73, 0]
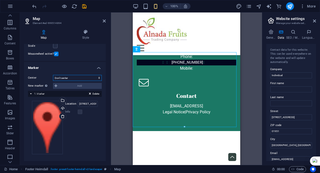
click at [73, 77] on select "Don't center Center markers Center and zoom markers" at bounding box center [77, 78] width 49 height 6
select select "2"
click at [53, 75] on select "Don't center Center markers Center and zoom markers" at bounding box center [77, 78] width 49 height 6
click at [44, 93] on span "1. Marker" at bounding box center [39, 93] width 10 height 3
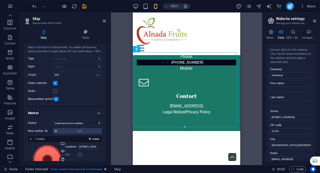
scroll to position [0, 0]
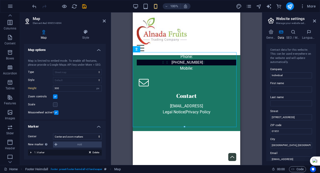
click at [112, 118] on div "Drag here to replace the existing content. Press “Ctrl” if you want to create a…" at bounding box center [186, 89] width 151 height 153
click at [36, 153] on span "1. Marker" at bounding box center [39, 152] width 10 height 3
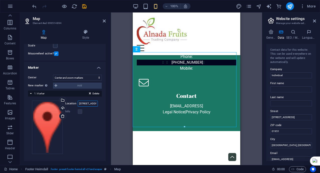
click at [82, 104] on input "[STREET_ADDRESS][PERSON_NAME]" at bounding box center [88, 104] width 20 height 6
click at [83, 104] on input "[STREET_ADDRESS][PERSON_NAME]" at bounding box center [88, 104] width 20 height 6
paste input "HPWV+3MF, Al Aziziyah, [GEOGRAPHIC_DATA] 14512, [GEOGRAPHIC_DATA]"
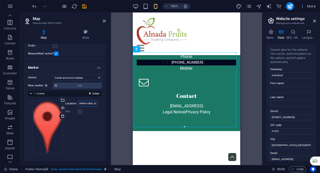
scroll to position [0, 41]
type input "HPWV+3MF, Al Aziziyah, [GEOGRAPHIC_DATA] 14512, [GEOGRAPHIC_DATA]"
click at [92, 129] on div "Drag files here, click to choose files or select files from Files or our free s…" at bounding box center [65, 128] width 66 height 54
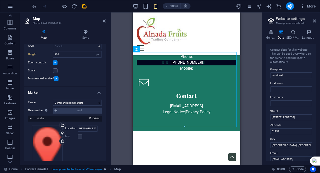
scroll to position [0, 0]
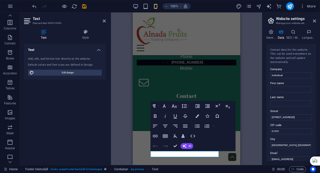
click at [112, 155] on div "Container H2 Container Container Boxes Menu Bar Menu Container Icon Spacer Uneq…" at bounding box center [186, 89] width 151 height 153
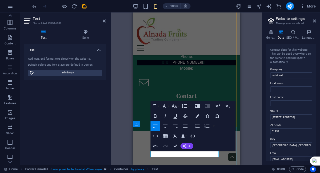
drag, startPoint x: 165, startPoint y: 156, endPoint x: 186, endPoint y: 161, distance: 22.0
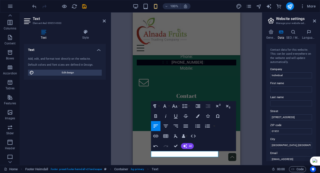
click at [253, 113] on div "Container H2 Container Container Boxes Menu Bar Menu Container Icon Spacer Uneq…" at bounding box center [186, 89] width 151 height 153
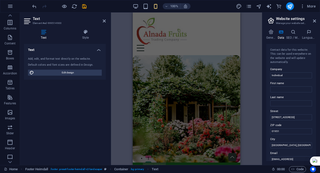
click at [256, 30] on div "Container H2 Container Container Boxes Menu Bar Menu Container Icon Spacer Uneq…" at bounding box center [186, 89] width 151 height 153
click at [176, 65] on figure at bounding box center [187, 109] width 108 height 108
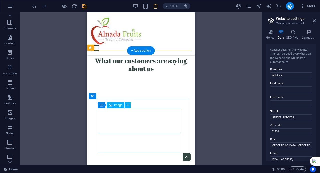
scroll to position [979, 0]
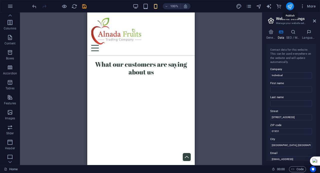
click at [290, 6] on icon "publish" at bounding box center [290, 7] width 6 height 6
checkbox input "false"
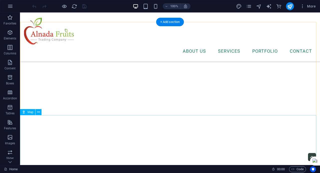
scroll to position [1604, 0]
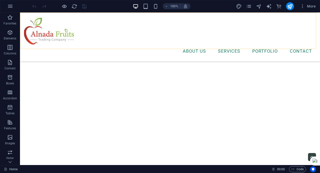
click at [130, 39] on div "About Us Services Portfolio Contact Menu" at bounding box center [170, 37] width 300 height 49
